Goal: Task Accomplishment & Management: Use online tool/utility

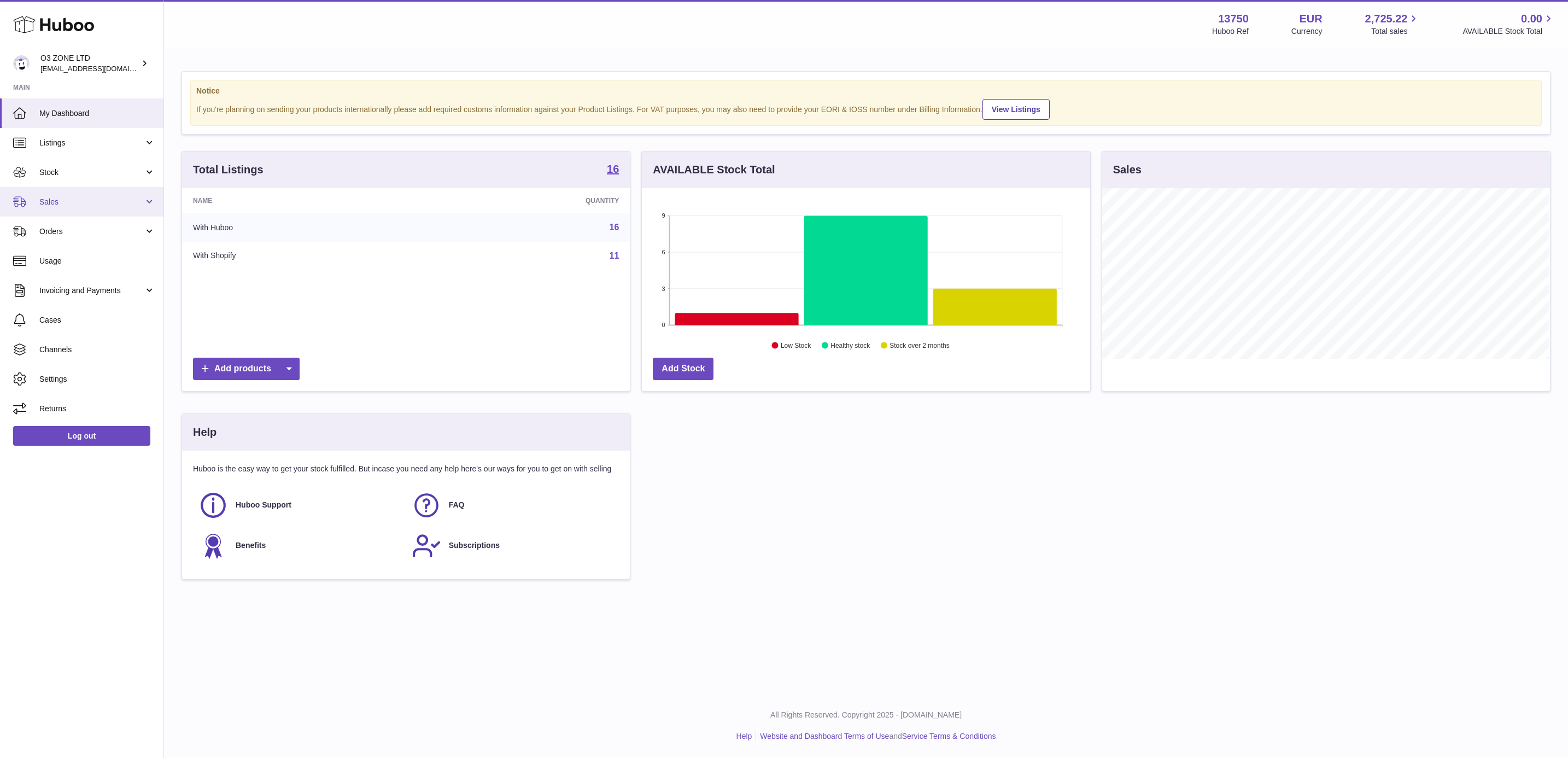
scroll to position [171, 447]
drag, startPoint x: 121, startPoint y: 202, endPoint x: 116, endPoint y: 212, distance: 11.2
click at [121, 202] on span "Sales" at bounding box center [92, 202] width 105 height 10
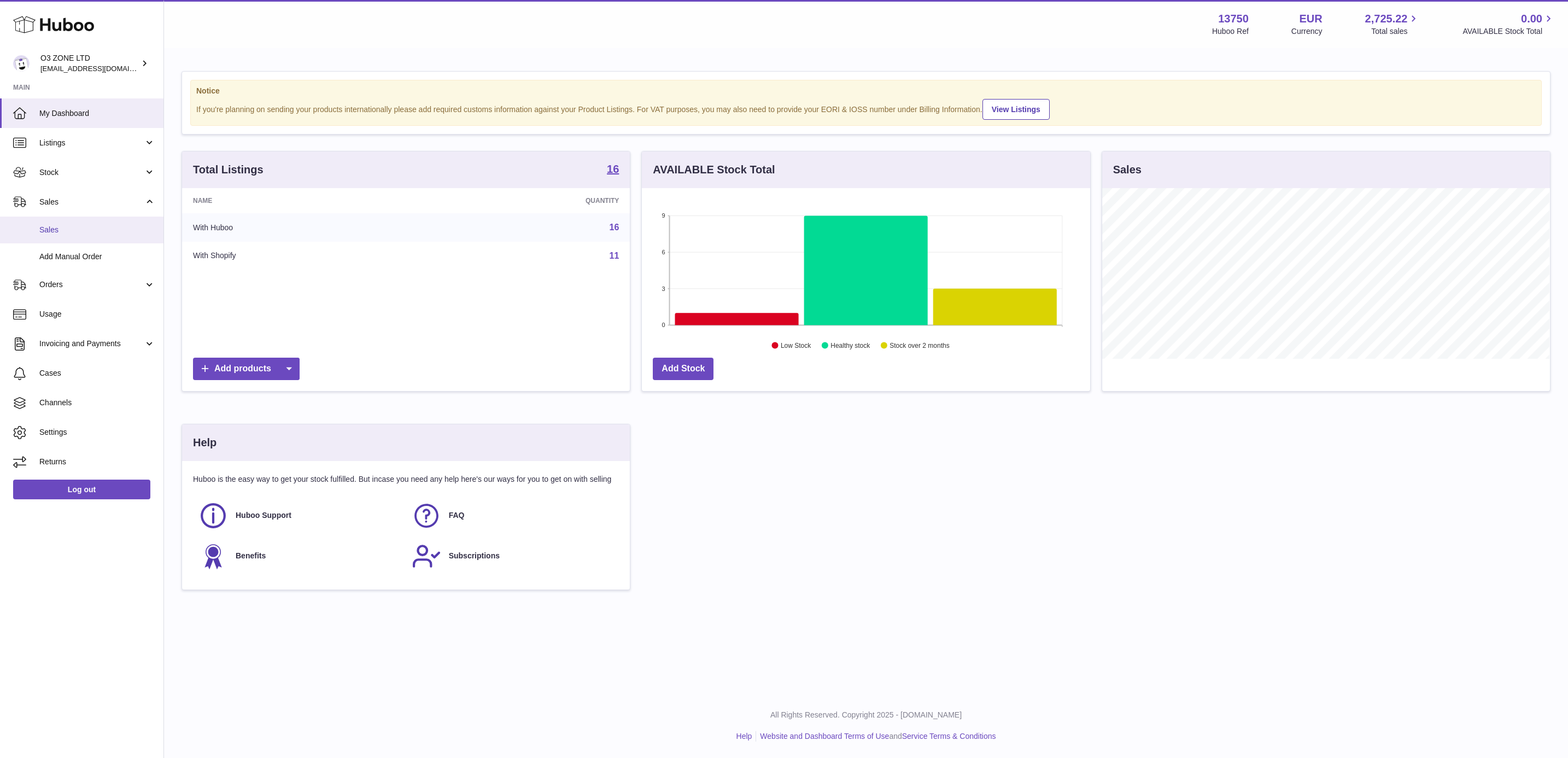
click at [114, 228] on span "Sales" at bounding box center [97, 229] width 116 height 10
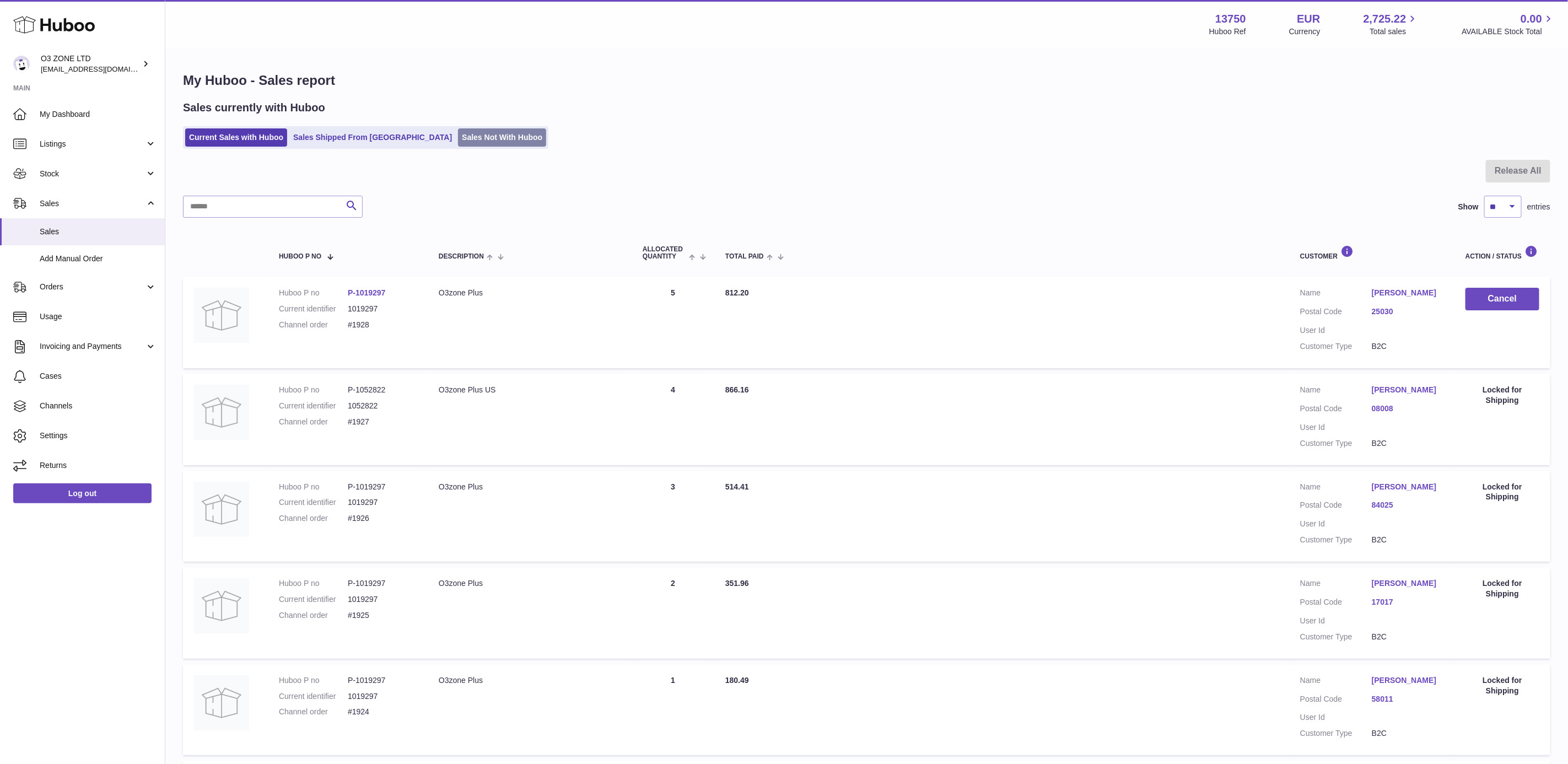
click at [468, 135] on link "Sales Not With Huboo" at bounding box center [502, 138] width 88 height 18
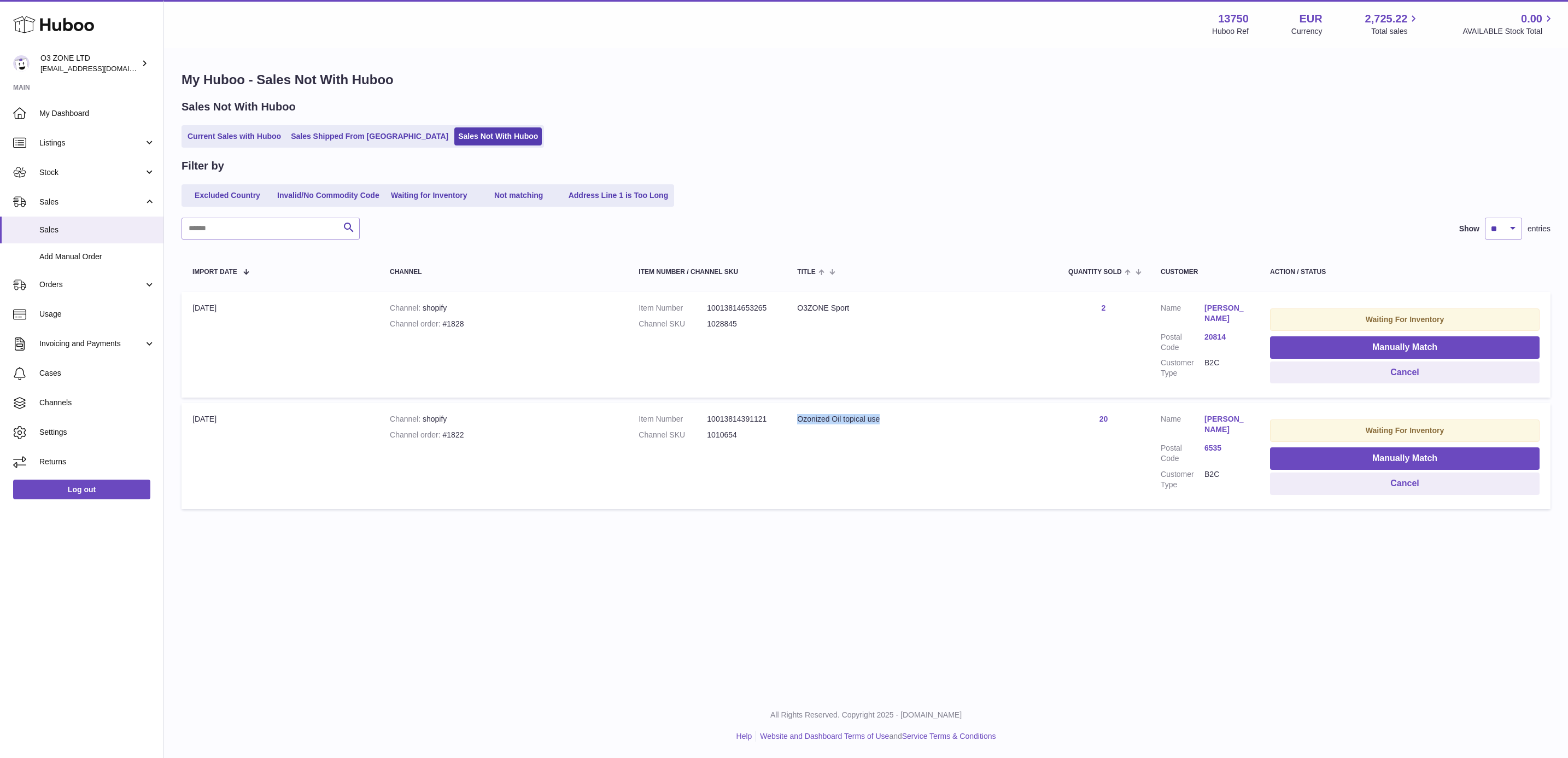
drag, startPoint x: 888, startPoint y: 424, endPoint x: 788, endPoint y: 424, distance: 100.0
click at [788, 424] on td "Title Ozonized Oil topical use" at bounding box center [922, 455] width 271 height 105
drag, startPoint x: 788, startPoint y: 424, endPoint x: 824, endPoint y: 412, distance: 37.9
copy div "Ozonized Oil topical use"
click at [1324, 456] on button "Manually Match" at bounding box center [1405, 458] width 269 height 23
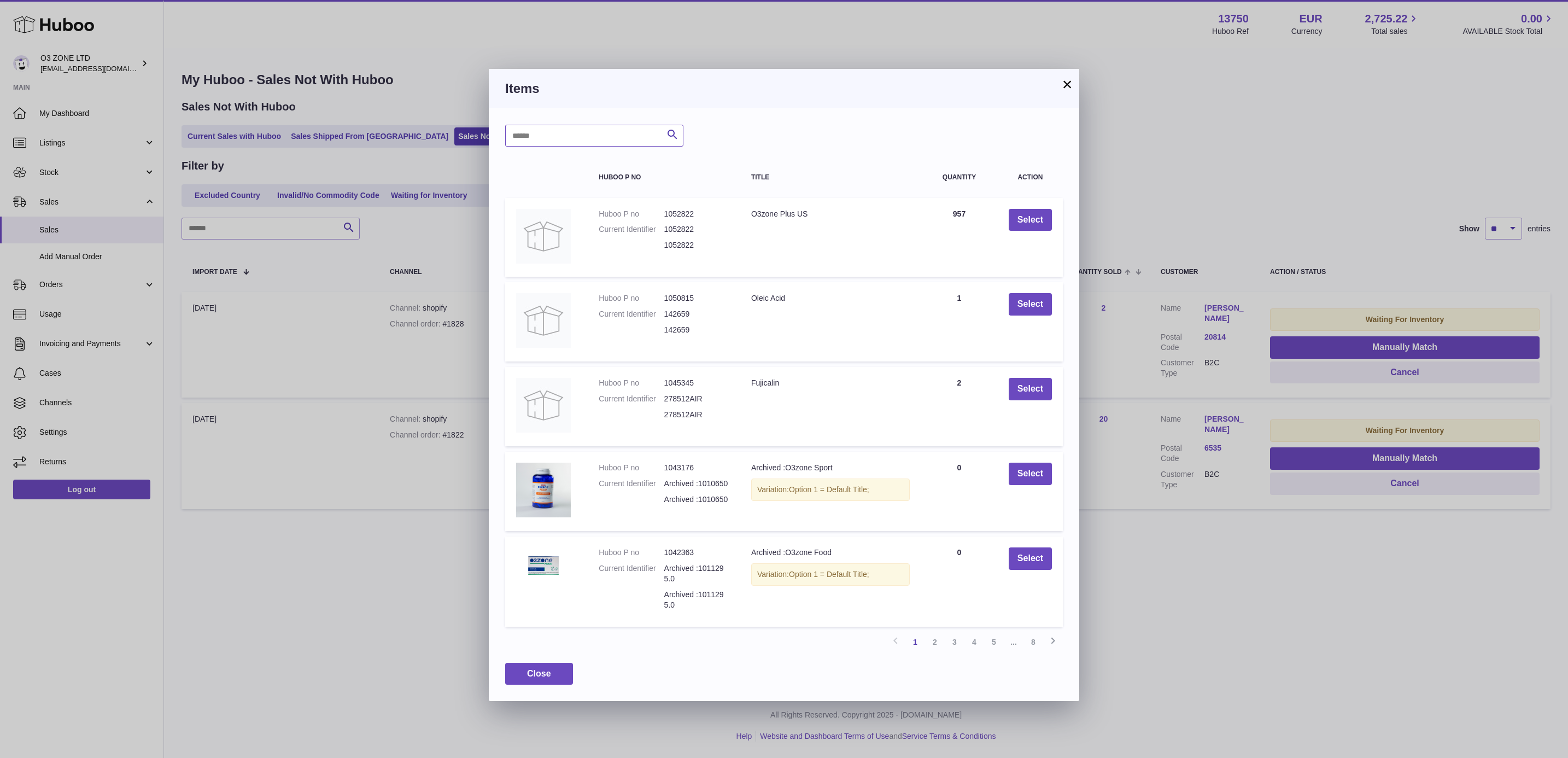
click at [604, 144] on input "text" at bounding box center [594, 136] width 179 height 22
paste input "**********"
type input "**********"
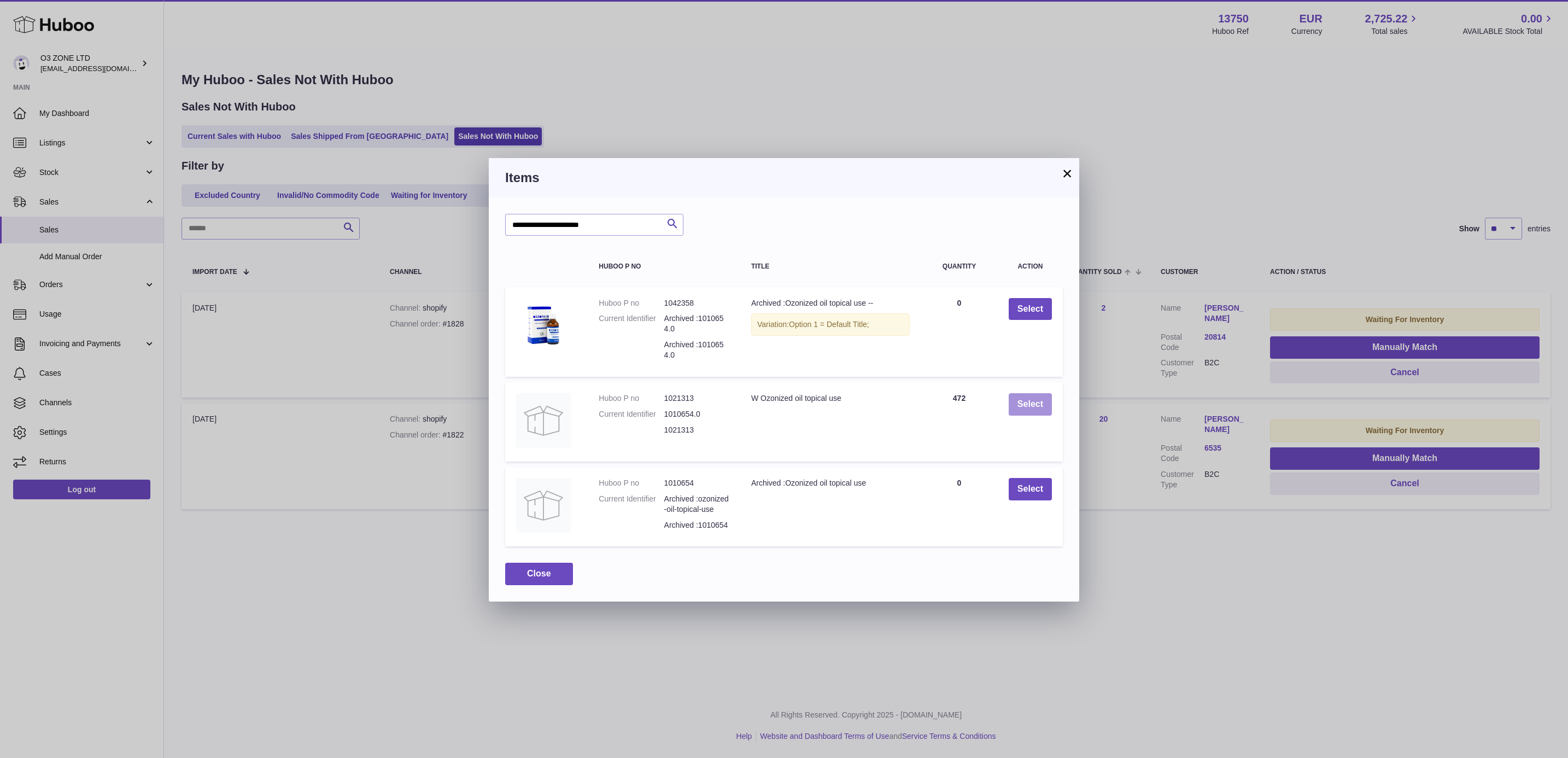
click at [1011, 400] on button "Select" at bounding box center [1030, 404] width 43 height 23
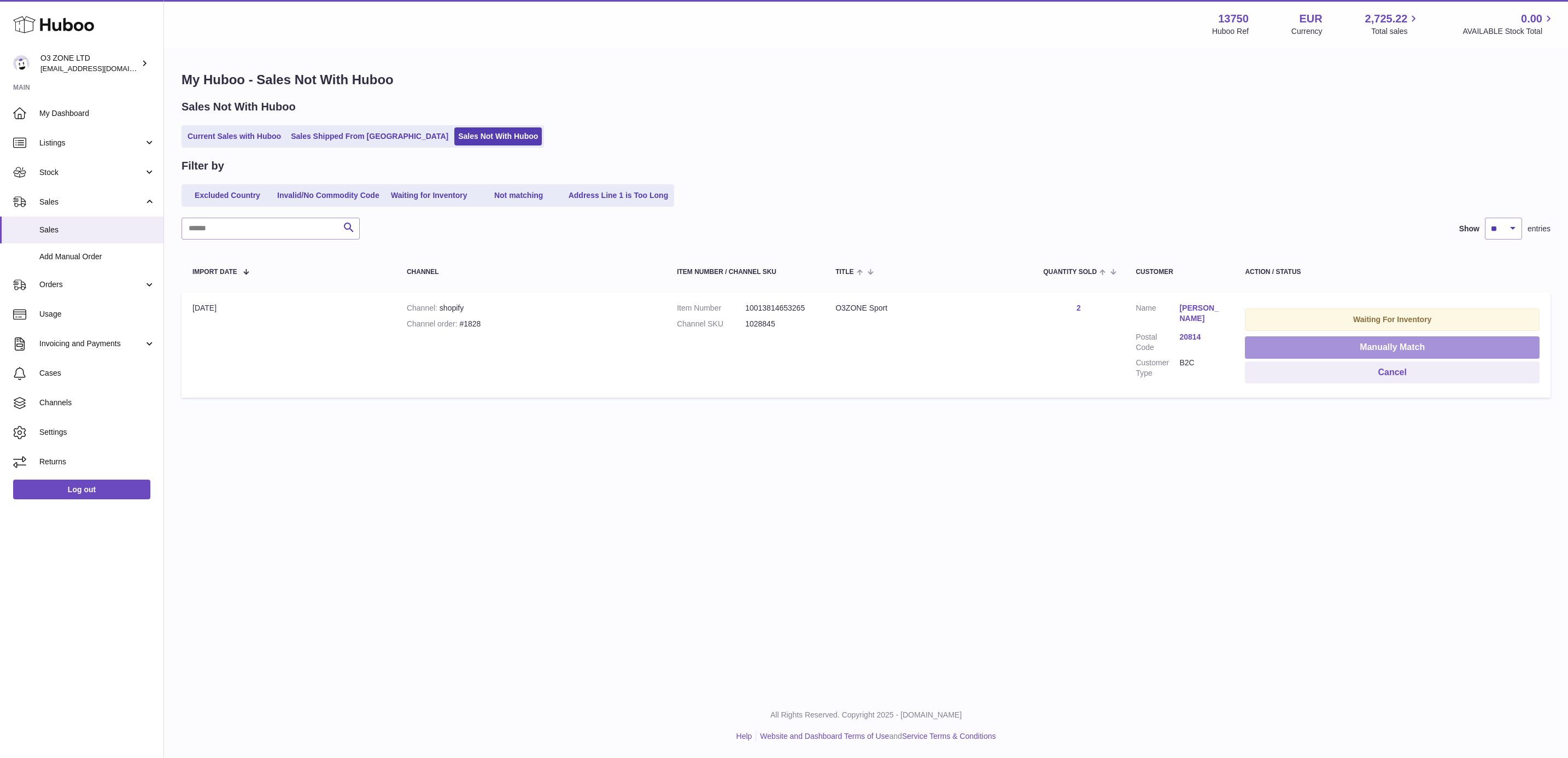
click at [1386, 348] on button "Manually Match" at bounding box center [1392, 347] width 295 height 23
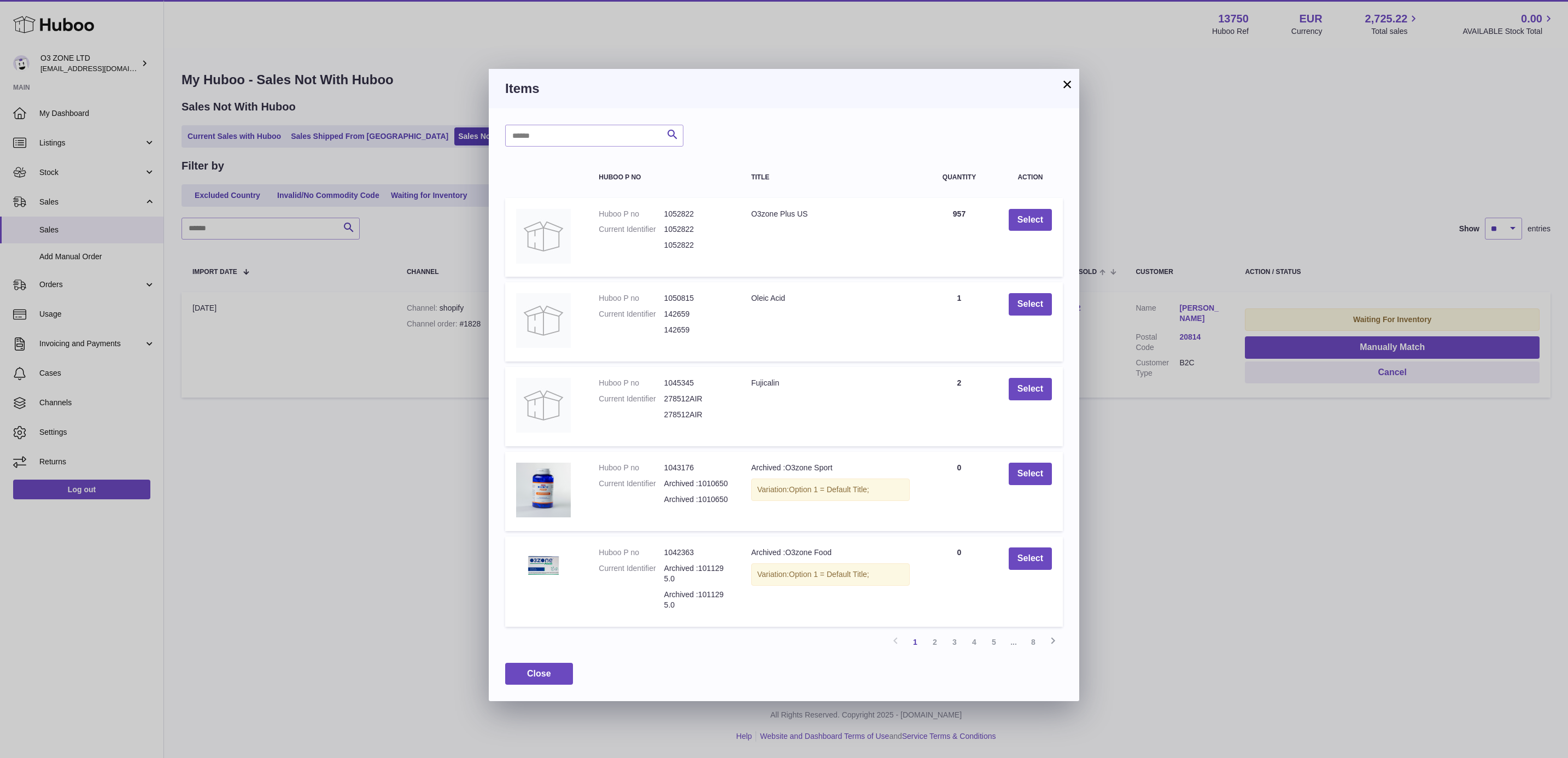
click at [1070, 89] on button "×" at bounding box center [1067, 84] width 13 height 13
